Goal: Task Accomplishment & Management: Use online tool/utility

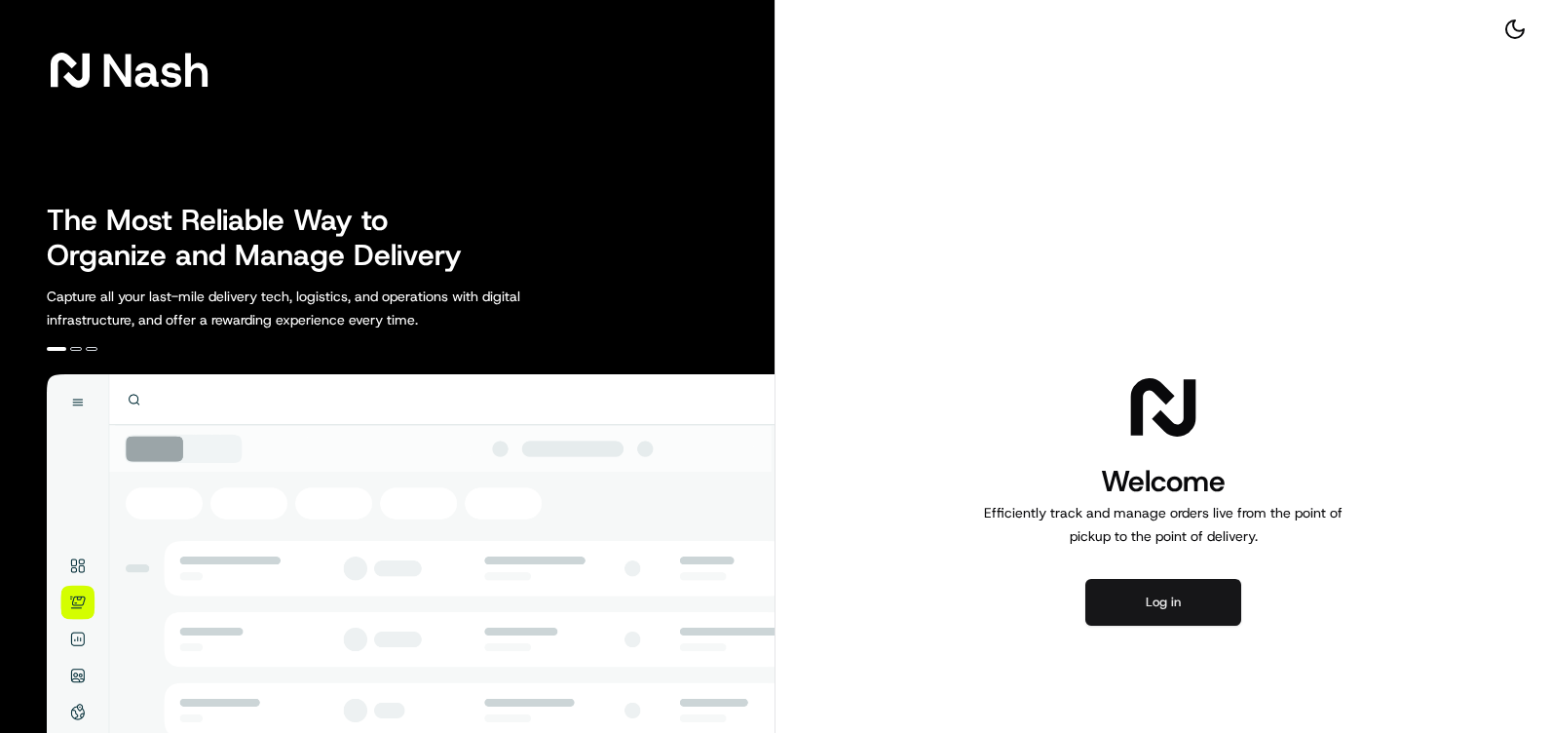
click at [1167, 598] on button "Log in" at bounding box center [1163, 602] width 156 height 47
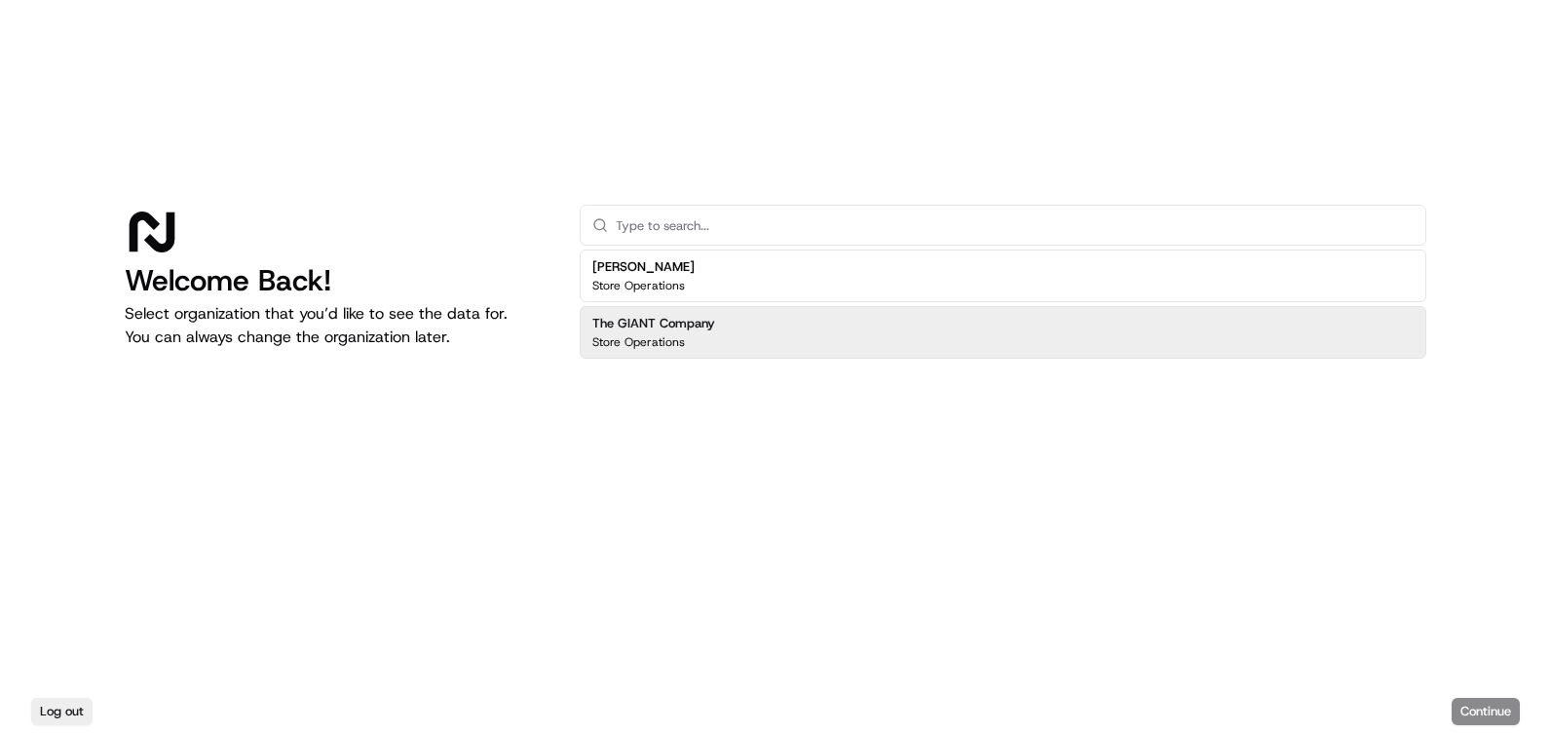
click at [649, 335] on p "Store Operations" at bounding box center [638, 342] width 93 height 16
click at [1490, 706] on button "Continue" at bounding box center [1486, 711] width 68 height 27
